Goal: Task Accomplishment & Management: Manage account settings

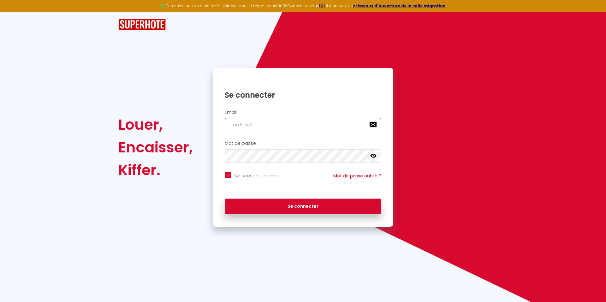
click at [277, 123] on input "email" at bounding box center [303, 124] width 157 height 13
type input "l"
checkbox input "true"
type input "le"
checkbox input "true"
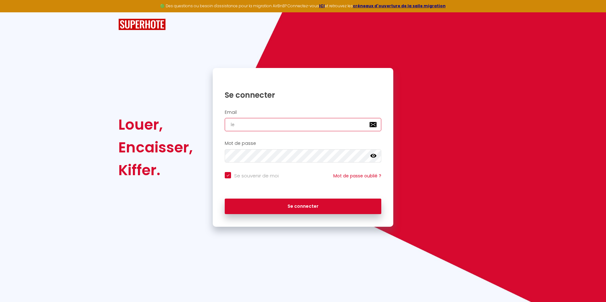
type input "les"
checkbox input "true"
type input "lesm"
checkbox input "true"
type input "lesma"
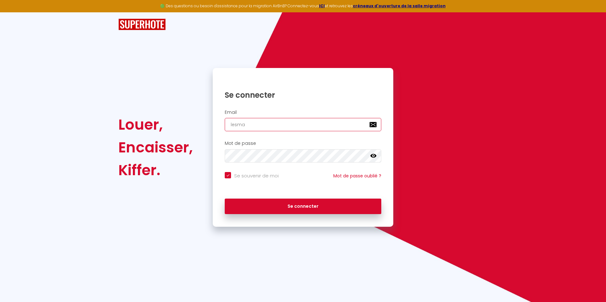
checkbox input "true"
type input "lesman"
checkbox input "true"
type input "lesmand"
checkbox input "true"
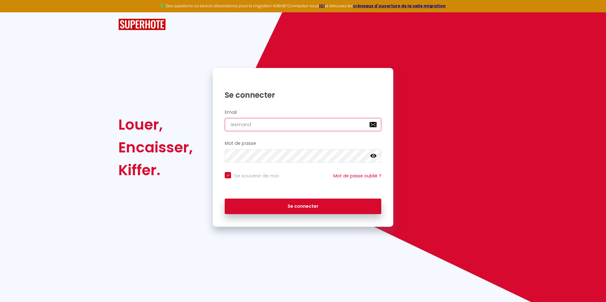
type input "lesmandi"
checkbox input "true"
type input "lesmandil"
checkbox input "true"
type input "lesmandile"
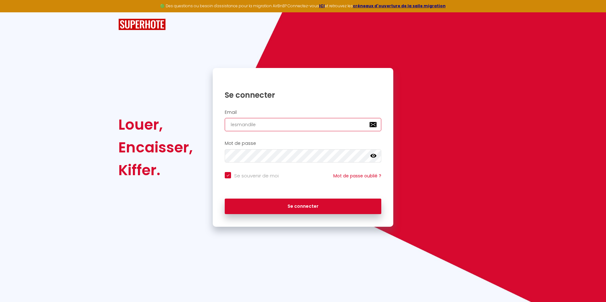
checkbox input "true"
type input "lesmandiles"
checkbox input "true"
type input "lesmandiles@"
checkbox input "true"
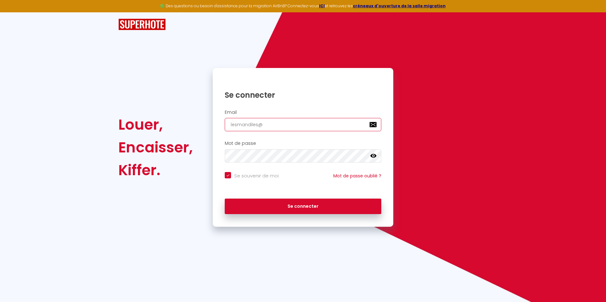
type input "lesmandiles@a"
checkbox input "true"
type input "lesmandiles@ao"
checkbox input "true"
type input "[EMAIL_ADDRESS]"
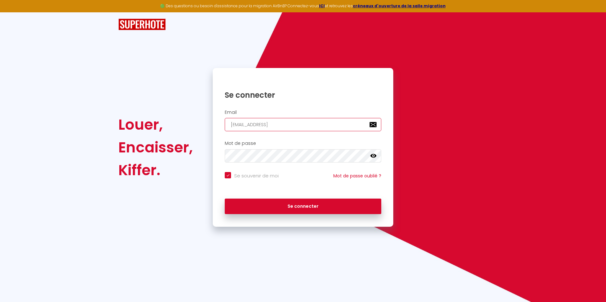
checkbox input "true"
type input "[EMAIL_ADDRESS]."
checkbox input "true"
type input "lesmandiles@aol.c"
checkbox input "true"
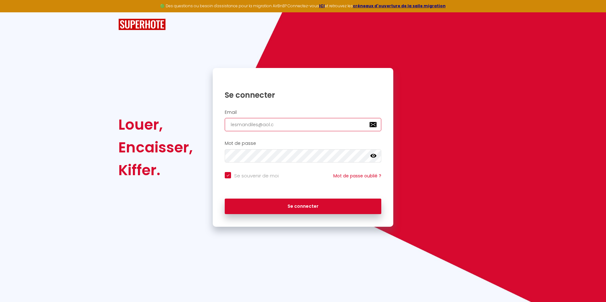
type input "[EMAIL_ADDRESS][DOMAIN_NAME]"
checkbox input "true"
type input "[EMAIL_ADDRESS][DOMAIN_NAME]"
checkbox input "true"
type input "[EMAIL_ADDRESS][DOMAIN_NAME]"
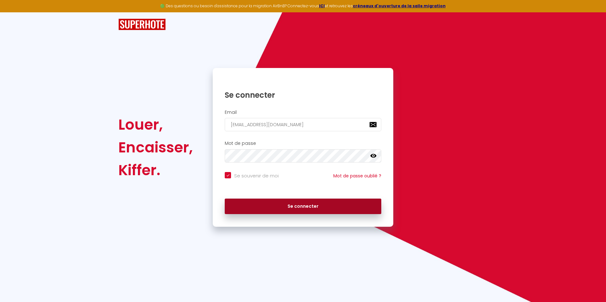
click at [318, 207] on button "Se connecter" at bounding box center [303, 206] width 157 height 16
checkbox input "true"
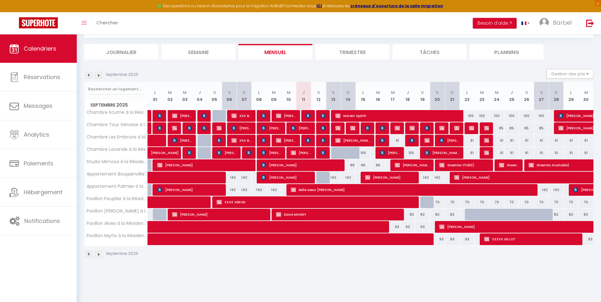
scroll to position [34, 0]
click at [98, 253] on img at bounding box center [98, 253] width 7 height 7
